Goal: Task Accomplishment & Management: Manage account settings

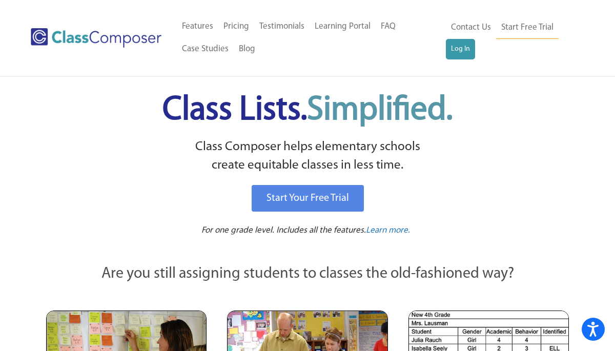
click at [0, 0] on img at bounding box center [0, 0] width 0 height 0
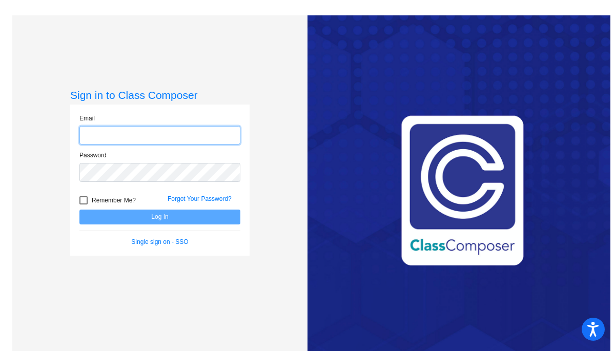
type input "mhellman@lgusd.org"
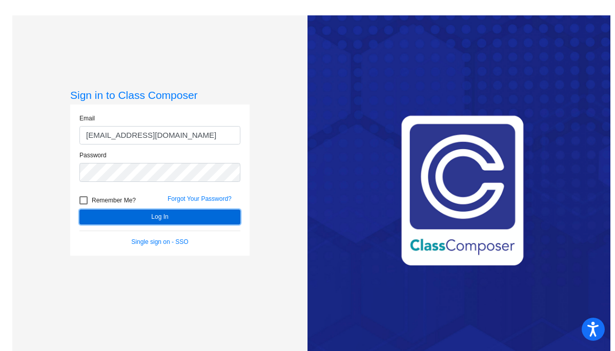
click at [175, 220] on button "Log In" at bounding box center [160, 217] width 161 height 15
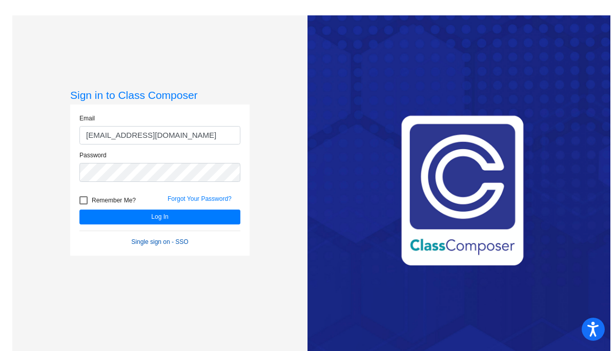
click at [148, 240] on link "Single sign on - SSO" at bounding box center [159, 242] width 57 height 7
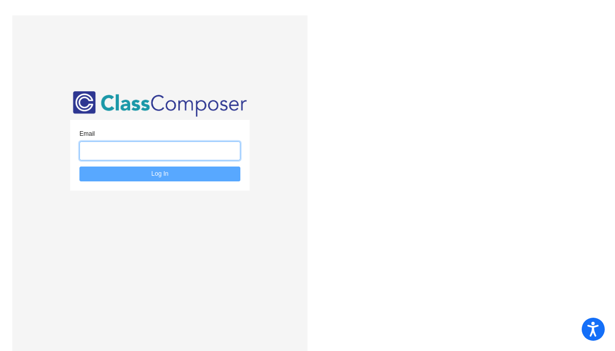
click at [149, 151] on input "email" at bounding box center [160, 151] width 161 height 19
type input "[EMAIL_ADDRESS][DOMAIN_NAME]"
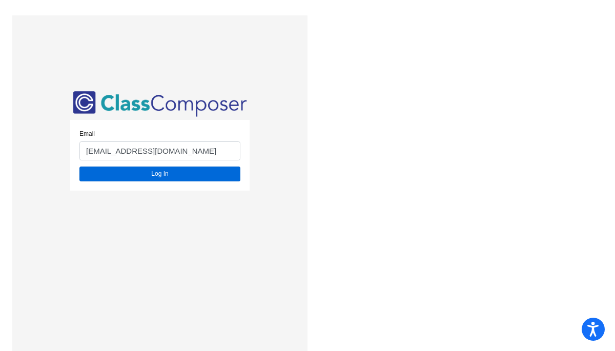
click at [160, 176] on button "Log In" at bounding box center [160, 174] width 161 height 15
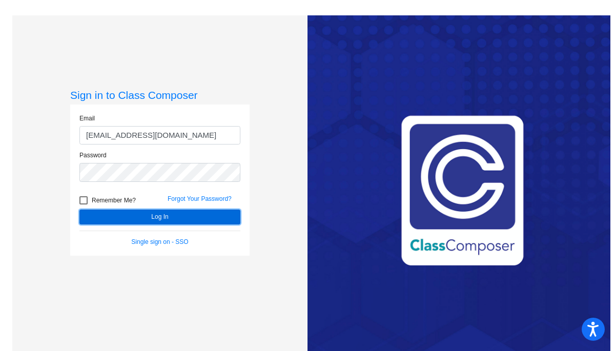
click at [194, 221] on button "Log In" at bounding box center [160, 217] width 161 height 15
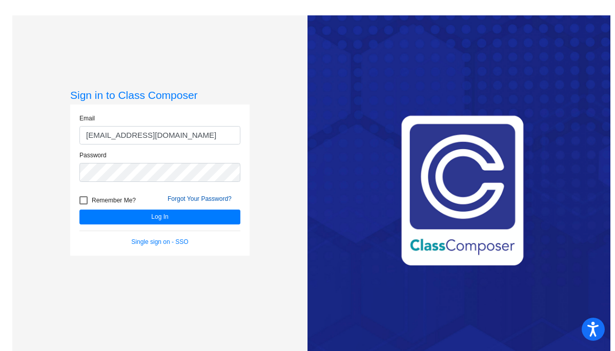
click at [208, 200] on link "Forgot Your Password?" at bounding box center [200, 198] width 64 height 7
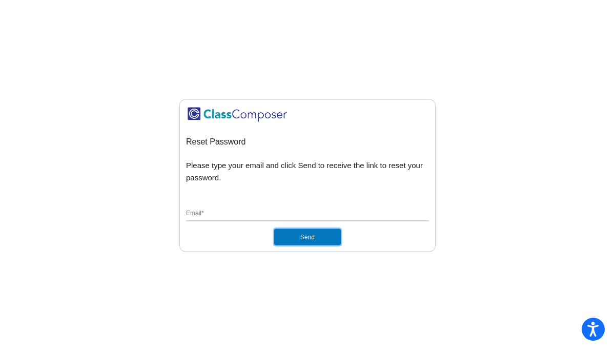
click at [299, 238] on button "Send" at bounding box center [307, 237] width 67 height 16
click at [290, 207] on div "Email *" at bounding box center [307, 211] width 243 height 19
type input "[EMAIL_ADDRESS][DOMAIN_NAME]"
click at [286, 236] on button "Send" at bounding box center [307, 237] width 67 height 16
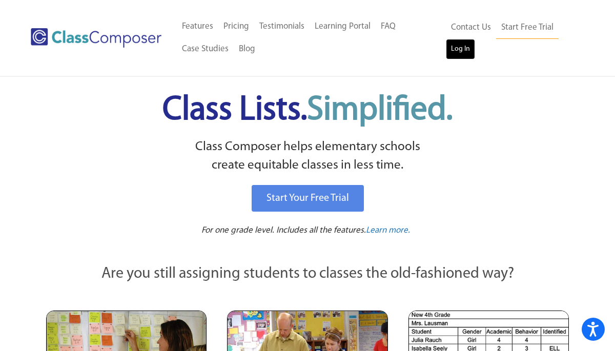
click at [459, 51] on link "Log In" at bounding box center [460, 49] width 29 height 21
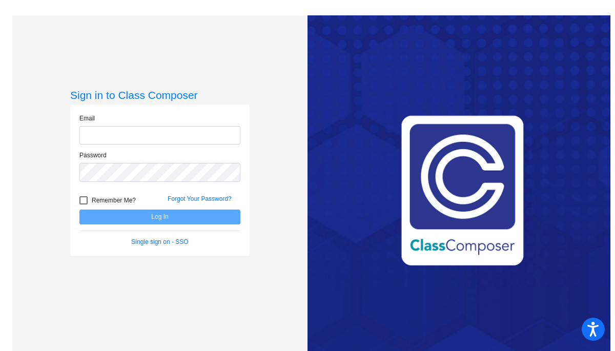
type input "mhellman@lgusd.org"
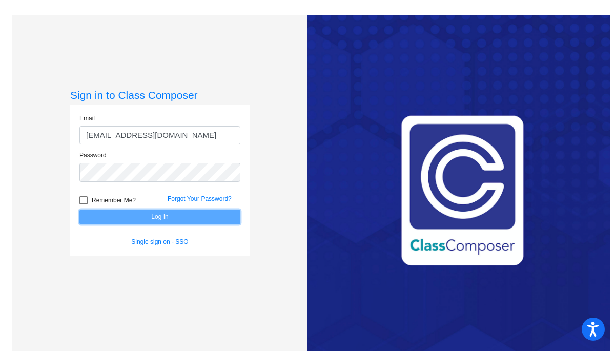
click at [175, 220] on button "Log In" at bounding box center [160, 217] width 161 height 15
click at [181, 241] on link "Single sign on - SSO" at bounding box center [159, 242] width 57 height 7
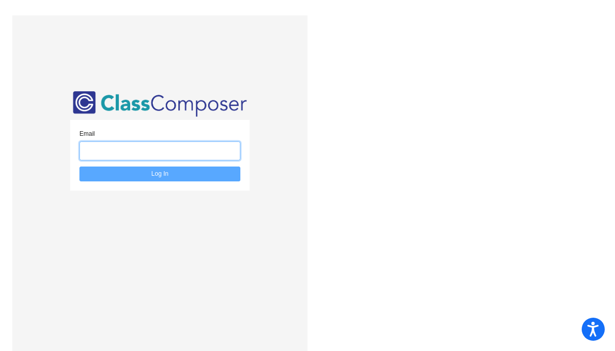
click at [185, 148] on input "email" at bounding box center [160, 151] width 161 height 19
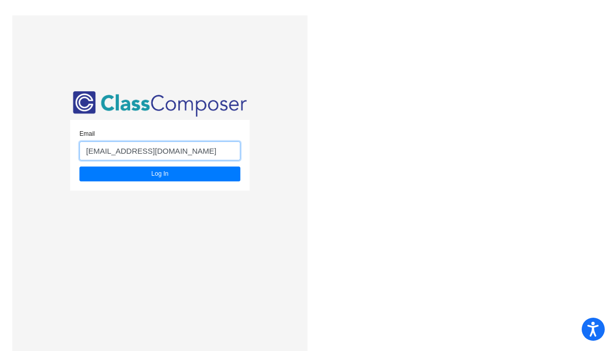
type input "mhellman@lgusd.org"
click at [80, 167] on button "Log In" at bounding box center [160, 174] width 161 height 15
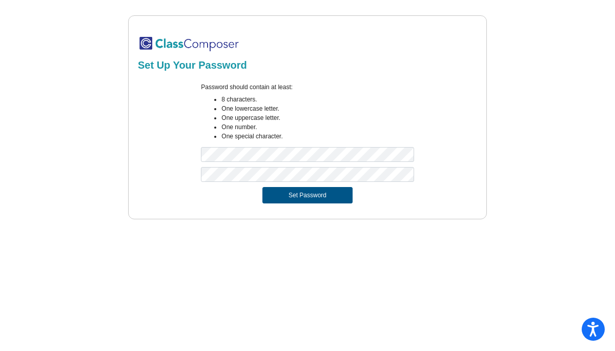
click at [305, 191] on button "Set Password" at bounding box center [308, 195] width 90 height 16
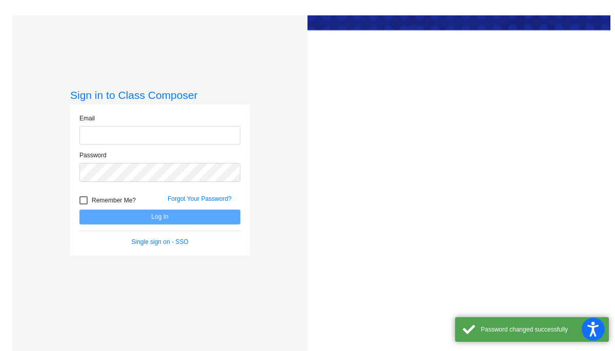
type input "[EMAIL_ADDRESS][DOMAIN_NAME]"
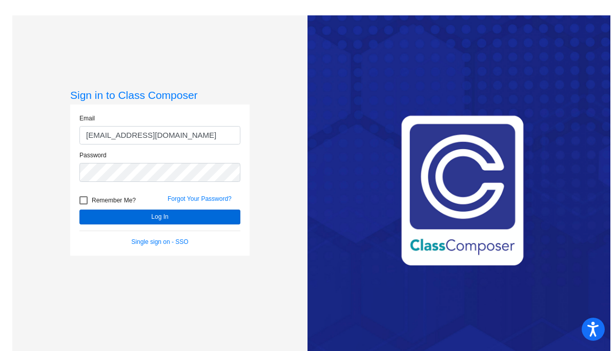
click at [184, 217] on button "Log In" at bounding box center [160, 217] width 161 height 15
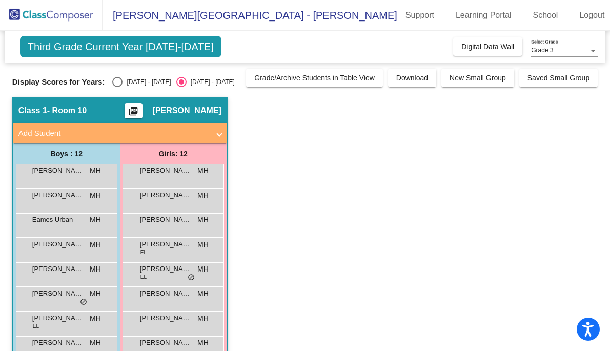
click at [346, 175] on app-classroom "Class 1 - Room 10 picture_as_pdf [PERSON_NAME] Add Student First Name Last Name…" at bounding box center [305, 286] width 586 height 379
click at [154, 178] on div "[PERSON_NAME] lock do_not_disturb_alt" at bounding box center [173, 175] width 98 height 21
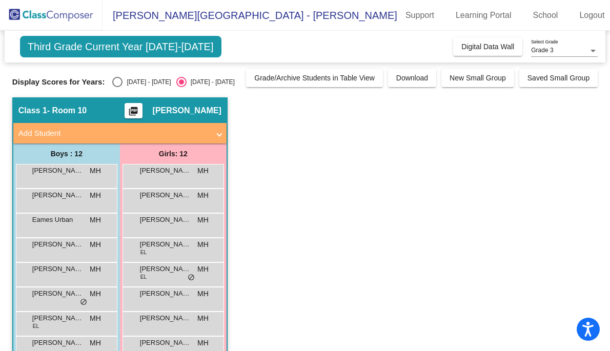
click at [139, 115] on button "picture_as_pdf" at bounding box center [134, 110] width 18 height 15
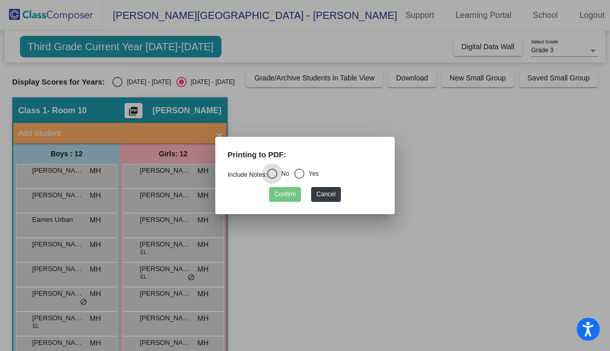
click at [310, 171] on div "Yes" at bounding box center [312, 173] width 14 height 9
click at [300, 179] on input "Yes" at bounding box center [299, 179] width 1 height 1
radio input "true"
click at [290, 197] on button "Confirm" at bounding box center [285, 194] width 32 height 15
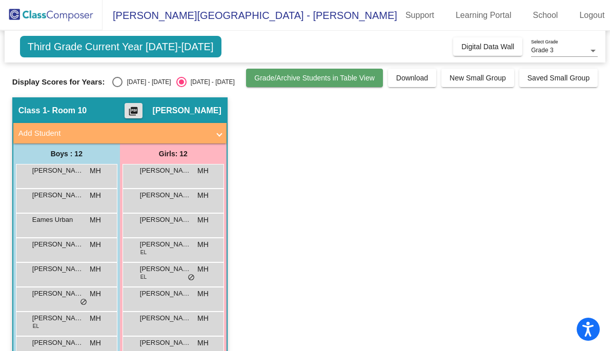
click at [342, 76] on span "Grade/Archive Students in Table View" at bounding box center [314, 78] width 121 height 8
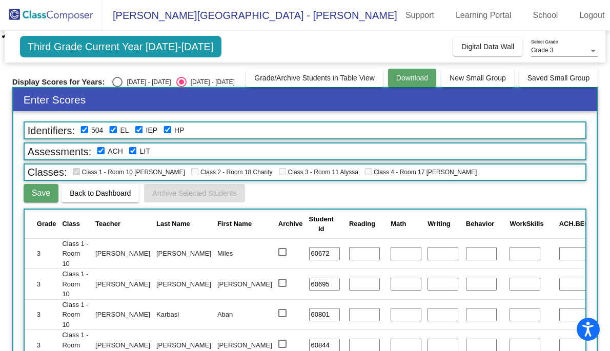
click at [402, 78] on span "Download" at bounding box center [412, 78] width 32 height 8
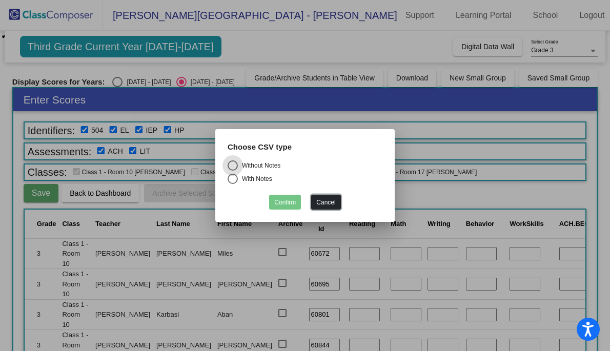
click at [322, 196] on button "Cancel" at bounding box center [325, 202] width 29 height 15
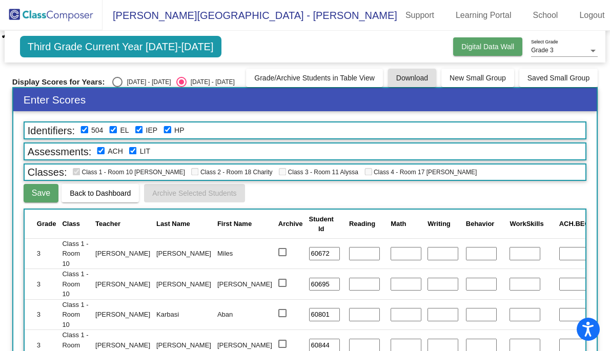
click at [490, 43] on span "Digital Data Wall" at bounding box center [488, 47] width 53 height 8
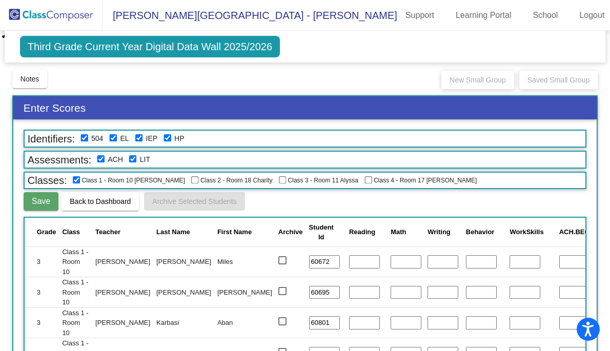
click at [112, 48] on span "Third Grade Current Year Digital Data Wall 2025/2026" at bounding box center [150, 47] width 260 height 22
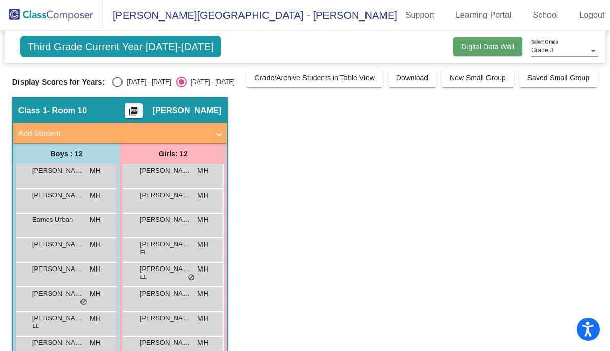
click at [480, 48] on span "Digital Data Wall" at bounding box center [488, 47] width 53 height 8
click at [117, 84] on div "Select an option" at bounding box center [117, 82] width 10 height 10
click at [117, 87] on input "[DATE] - [DATE]" at bounding box center [117, 87] width 1 height 1
radio input "true"
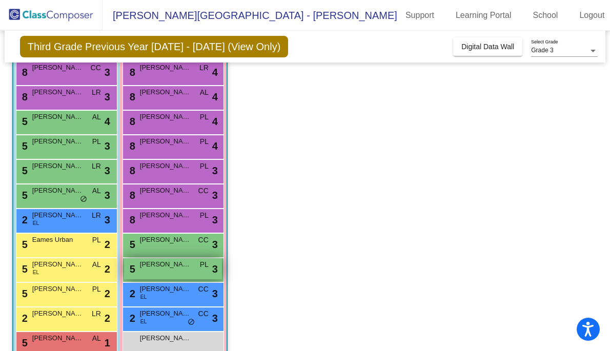
scroll to position [104, 0]
click at [149, 239] on span "[PERSON_NAME]" at bounding box center [165, 239] width 51 height 10
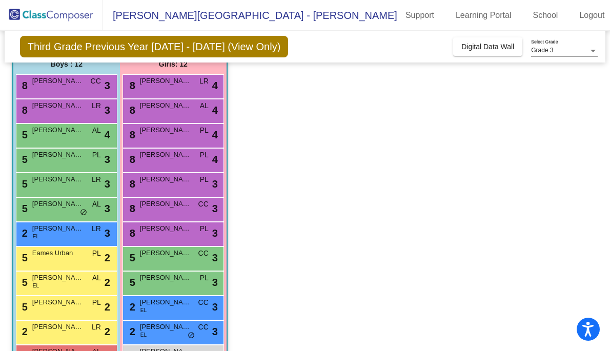
scroll to position [125, 0]
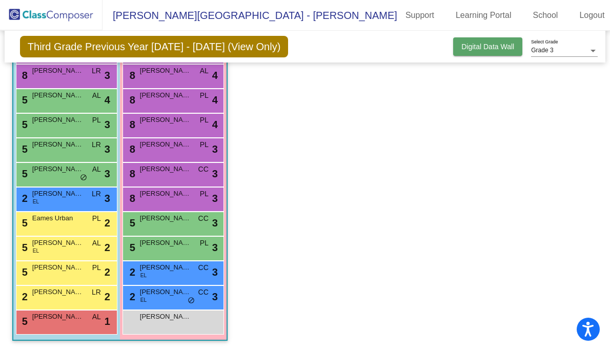
click at [490, 37] on button "Digital Data Wall" at bounding box center [487, 46] width 69 height 18
click at [490, 49] on span "Digital Data Wall" at bounding box center [488, 47] width 53 height 8
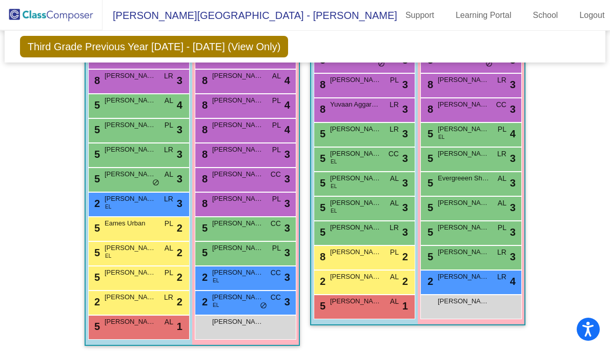
scroll to position [276, 0]
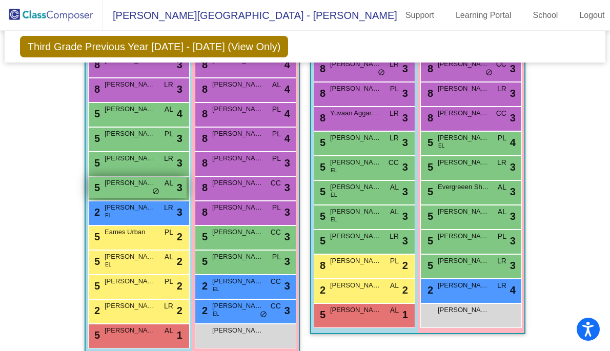
click at [136, 180] on span "[PERSON_NAME]" at bounding box center [130, 183] width 51 height 10
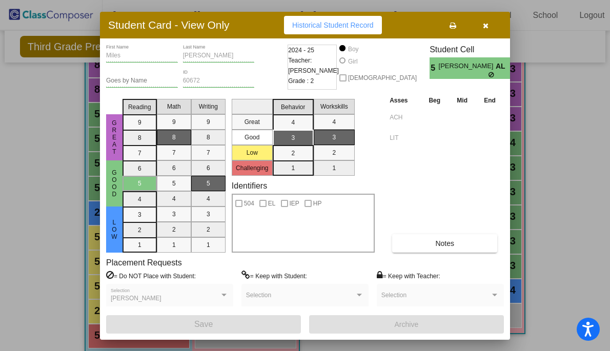
click at [485, 29] on button "button" at bounding box center [485, 25] width 33 height 18
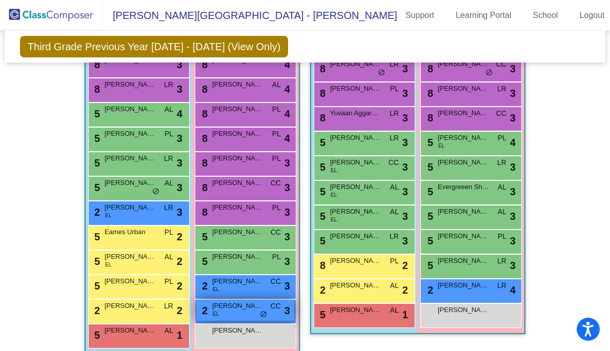
click at [235, 312] on div "2 [PERSON_NAME] EL CC lock do_not_disturb_alt 3" at bounding box center [245, 310] width 98 height 21
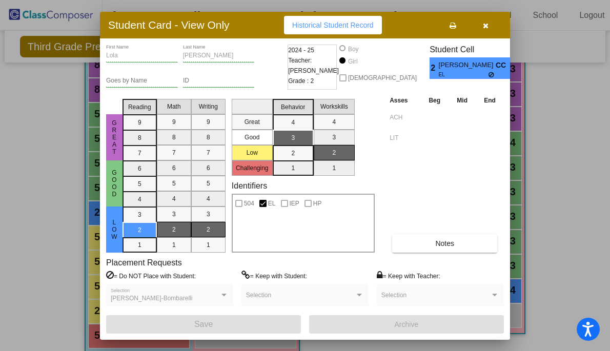
click at [491, 25] on button "button" at bounding box center [485, 25] width 33 height 18
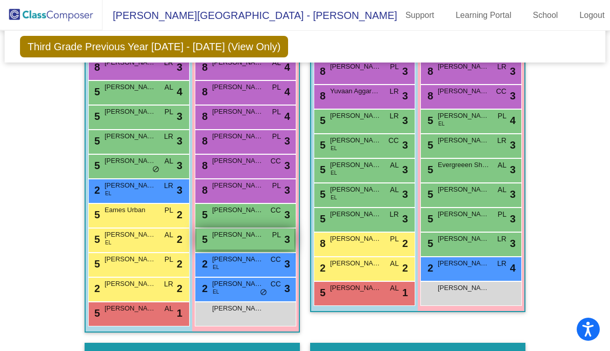
scroll to position [311, 0]
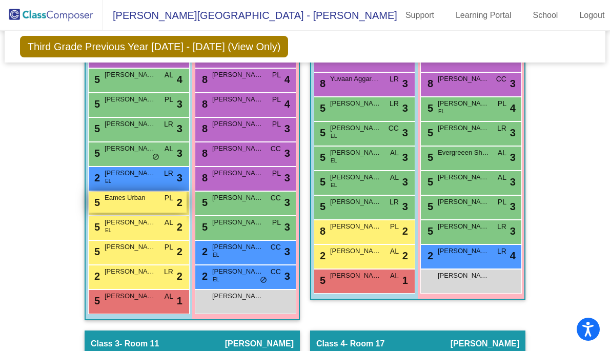
click at [152, 207] on div "5 Eames Urban PL lock do_not_disturb_alt 2" at bounding box center [138, 202] width 98 height 21
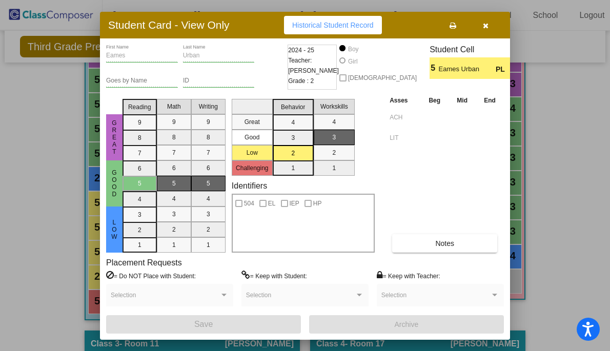
click at [485, 27] on icon "button" at bounding box center [486, 25] width 6 height 7
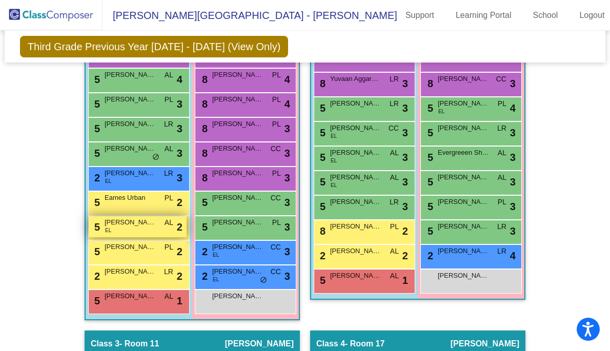
click at [132, 232] on div "5 [PERSON_NAME] EL AL lock do_not_disturb_alt 2" at bounding box center [138, 226] width 98 height 21
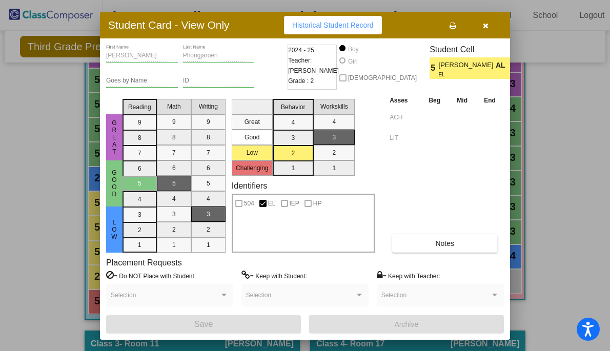
click at [488, 34] on button "button" at bounding box center [485, 25] width 33 height 18
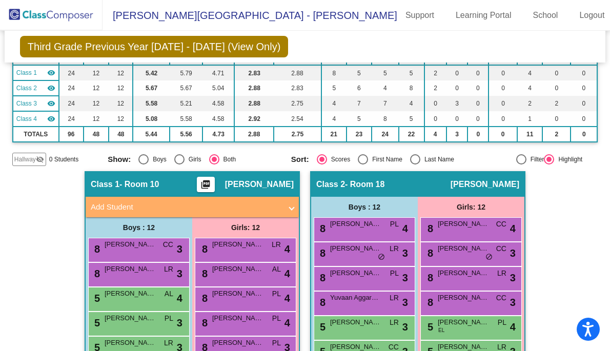
scroll to position [91, 0]
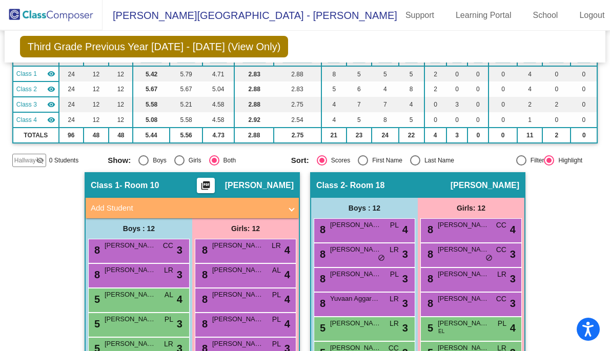
click at [212, 190] on mat-icon "picture_as_pdf" at bounding box center [206, 188] width 12 height 14
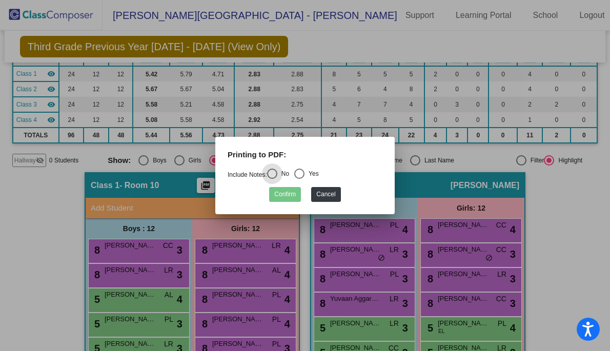
click at [305, 172] on div "Select an option" at bounding box center [299, 174] width 10 height 10
click at [300, 179] on input "Yes" at bounding box center [299, 179] width 1 height 1
radio input "true"
click at [289, 200] on button "Confirm" at bounding box center [285, 194] width 32 height 15
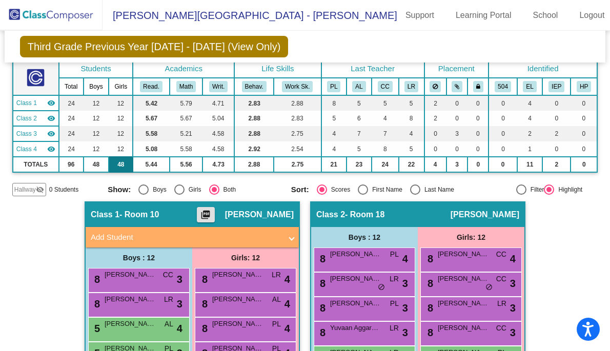
scroll to position [0, 0]
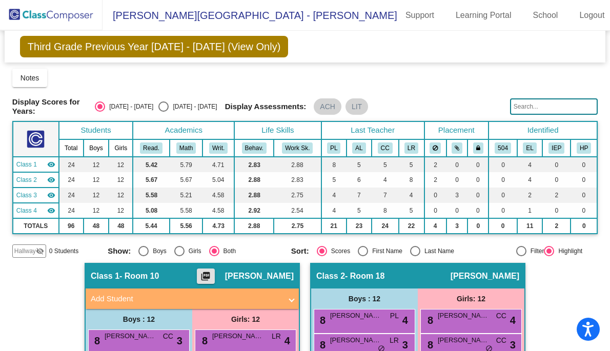
click at [177, 106] on div "[DATE] - [DATE]" at bounding box center [193, 106] width 48 height 9
click at [164, 112] on input "[DATE] - [DATE]" at bounding box center [163, 112] width 1 height 1
radio input "true"
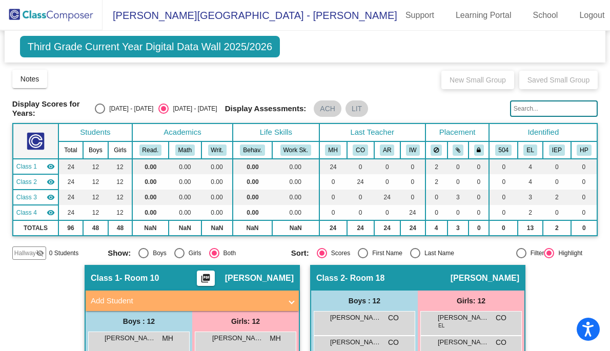
click at [125, 104] on div "[DATE] - [DATE]" at bounding box center [129, 108] width 48 height 9
click at [100, 114] on input "[DATE] - [DATE]" at bounding box center [100, 114] width 1 height 1
radio input "true"
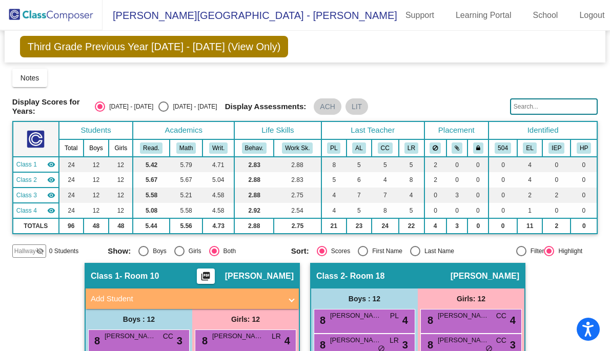
click at [43, 12] on img at bounding box center [51, 15] width 103 height 30
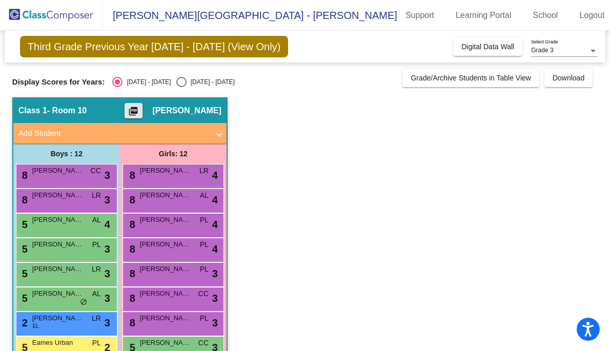
click at [140, 111] on mat-icon "picture_as_pdf" at bounding box center [133, 113] width 12 height 14
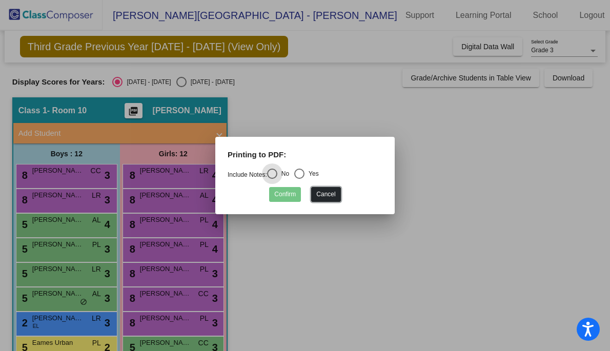
click at [330, 196] on button "Cancel" at bounding box center [325, 194] width 29 height 15
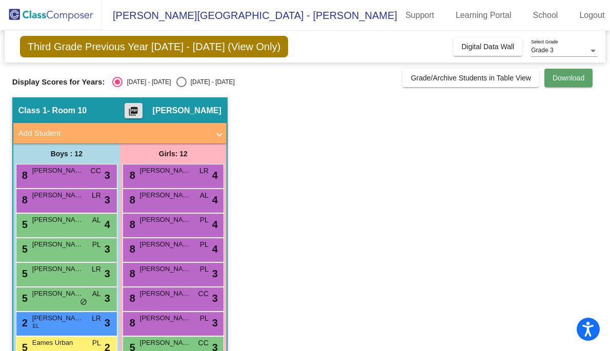
click at [572, 74] on span "Download" at bounding box center [569, 78] width 32 height 8
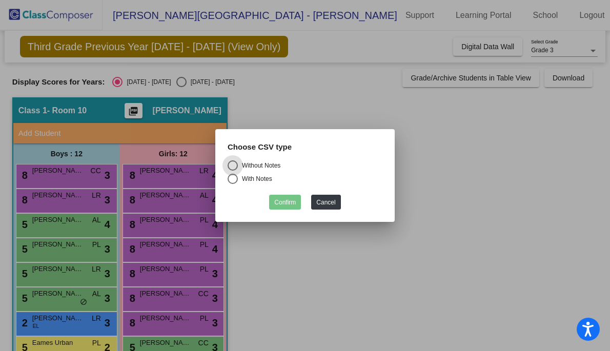
click at [262, 178] on div "With Notes" at bounding box center [255, 178] width 34 height 9
click at [233, 184] on input "With Notes" at bounding box center [232, 184] width 1 height 1
radio input "true"
click at [287, 205] on button "Confirm" at bounding box center [285, 202] width 32 height 15
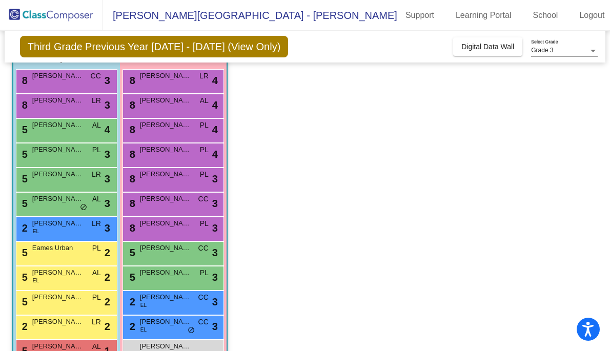
scroll to position [125, 0]
